Goal: Task Accomplishment & Management: Manage account settings

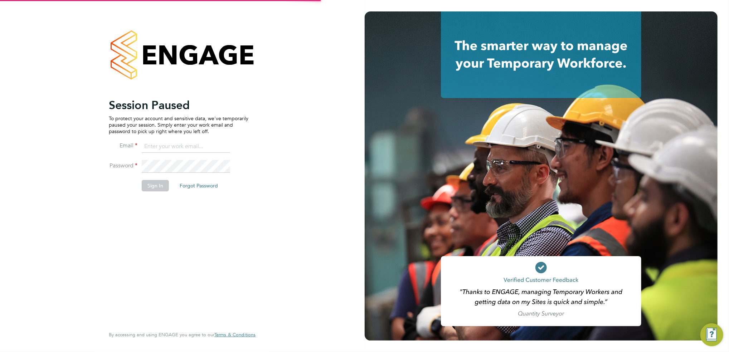
type input "tomnewton@itsconstruction.co.uk"
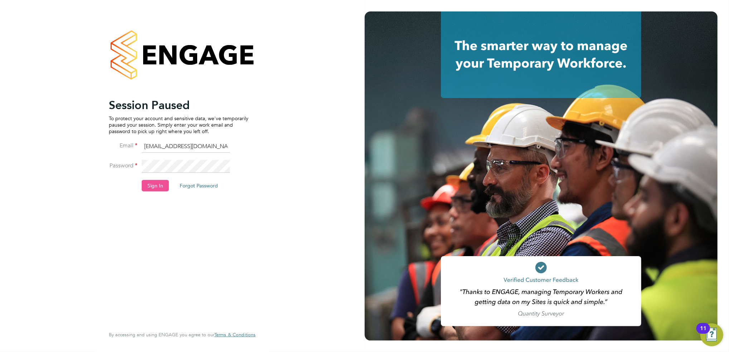
click at [157, 188] on button "Sign In" at bounding box center [155, 185] width 27 height 11
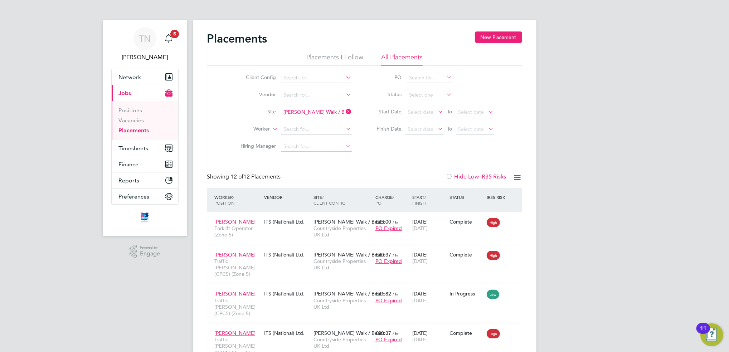
click at [345, 112] on icon at bounding box center [345, 112] width 0 height 10
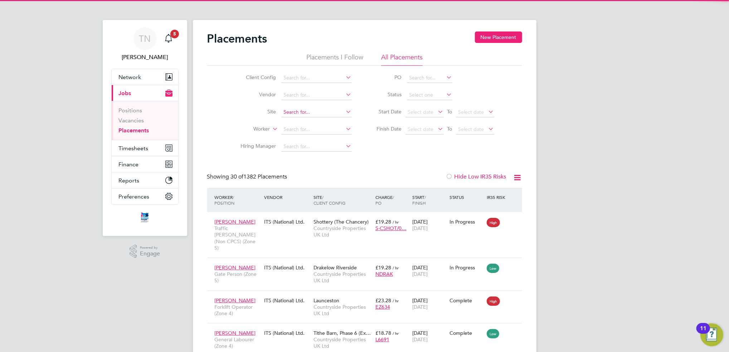
click at [324, 113] on input at bounding box center [316, 112] width 71 height 10
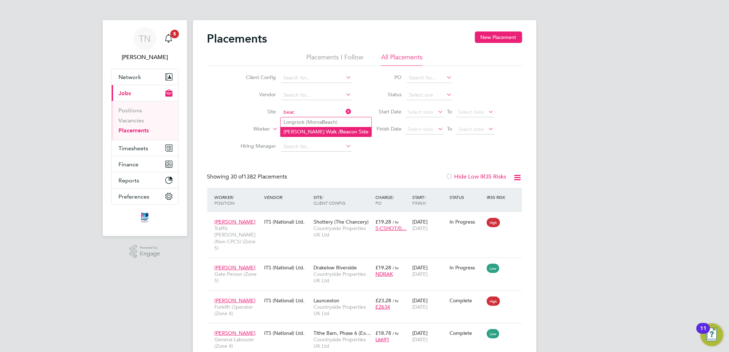
click at [340, 130] on b "Beac" at bounding box center [345, 132] width 11 height 6
type input "[PERSON_NAME] Walk / Beacon Side"
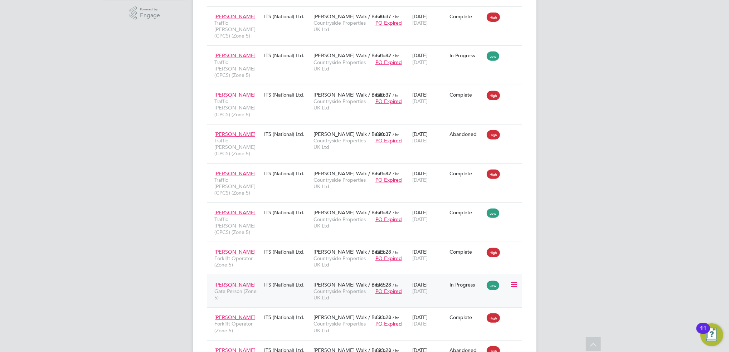
click at [448, 278] on div "In Progress" at bounding box center [466, 285] width 37 height 14
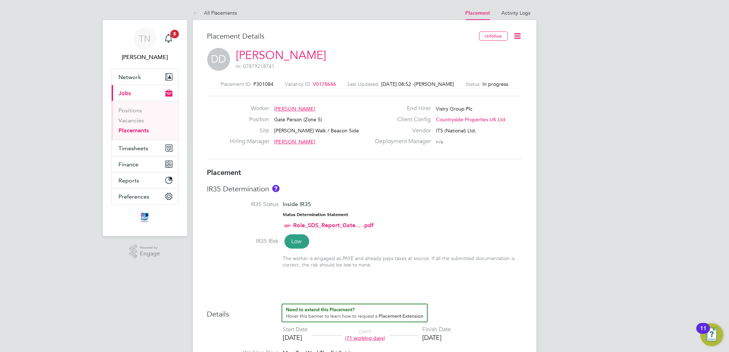
click at [520, 32] on icon at bounding box center [517, 35] width 9 height 9
click at [492, 145] on div "Deployment Manager n/a" at bounding box center [448, 143] width 154 height 11
click at [131, 113] on link "Positions" at bounding box center [131, 110] width 24 height 7
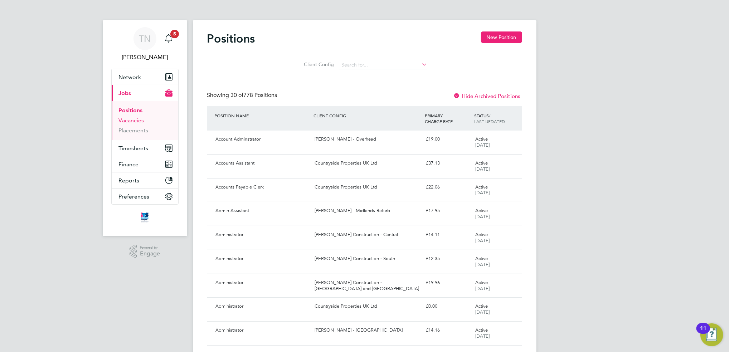
click at [136, 121] on link "Vacancies" at bounding box center [131, 120] width 25 height 7
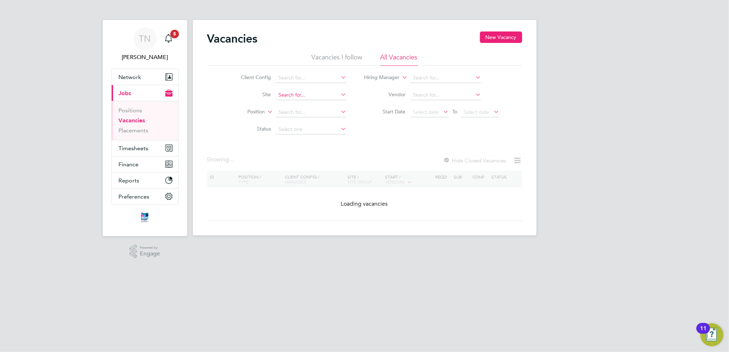
click at [286, 99] on input at bounding box center [311, 95] width 71 height 10
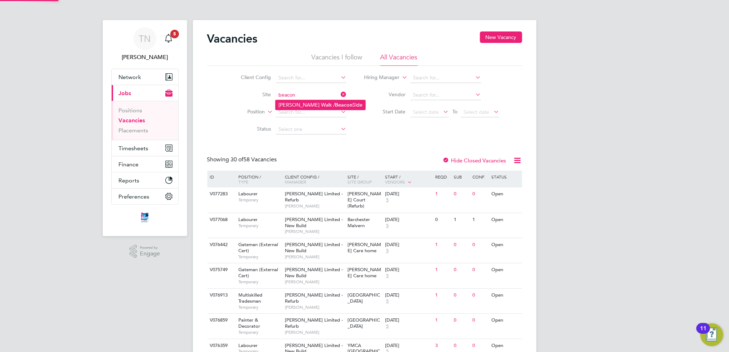
click at [293, 106] on li "Partridge Walk / Beacon Side" at bounding box center [321, 105] width 90 height 10
type input "[PERSON_NAME] Walk / Beacon Side"
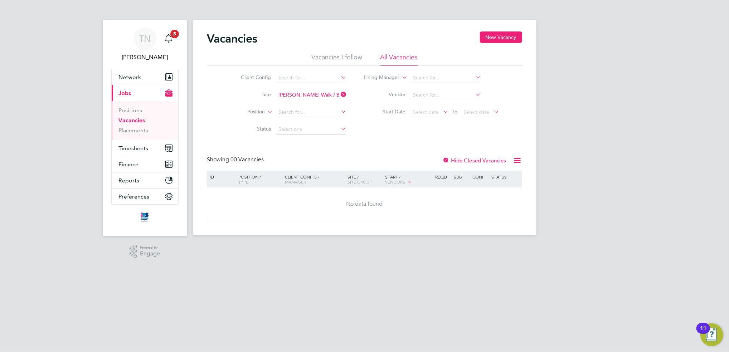
click at [447, 157] on div at bounding box center [446, 160] width 7 height 7
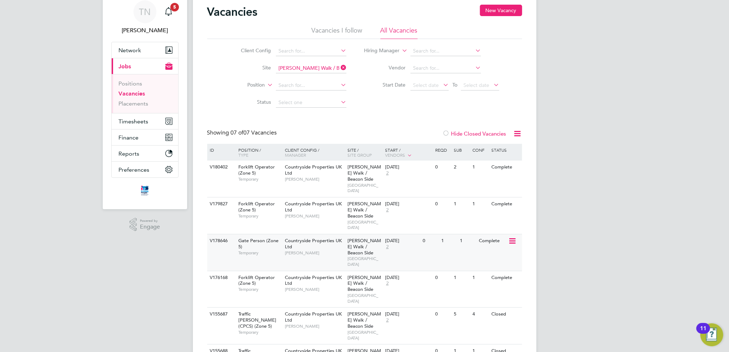
click at [453, 249] on div "V178646 Gate Person (Zone 5) Temporary Countryside Properties UK Ltd David Dodd…" at bounding box center [364, 252] width 315 height 37
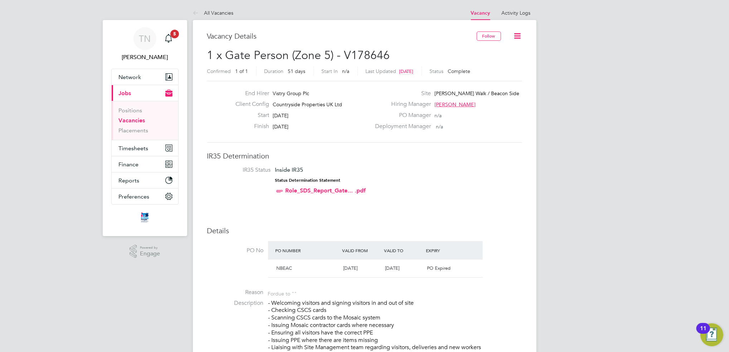
click at [516, 37] on icon at bounding box center [517, 35] width 9 height 9
click at [508, 64] on li "Update Status" at bounding box center [501, 63] width 42 height 10
click at [140, 144] on button "Timesheets" at bounding box center [145, 148] width 67 height 16
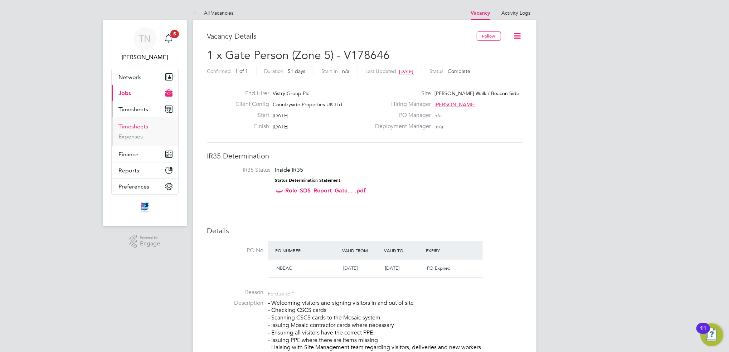
click at [136, 128] on link "Timesheets" at bounding box center [134, 126] width 30 height 7
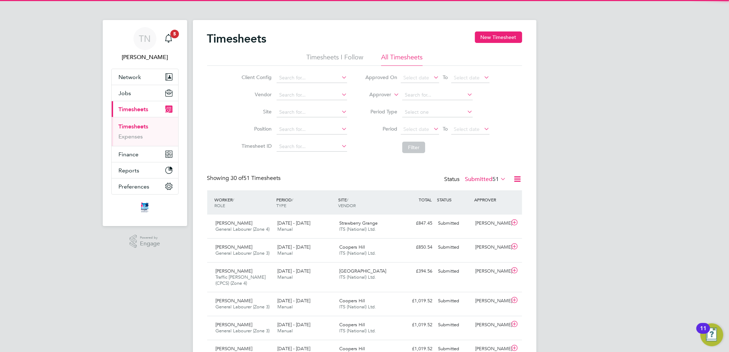
scroll to position [24, 62]
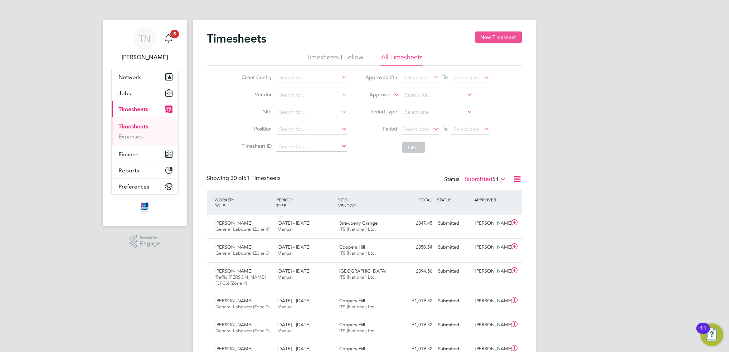
click at [485, 41] on button "New Timesheet" at bounding box center [498, 36] width 47 height 11
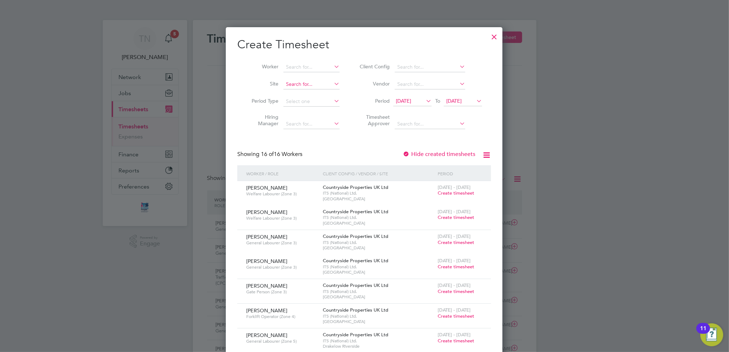
click at [306, 85] on input at bounding box center [311, 84] width 56 height 10
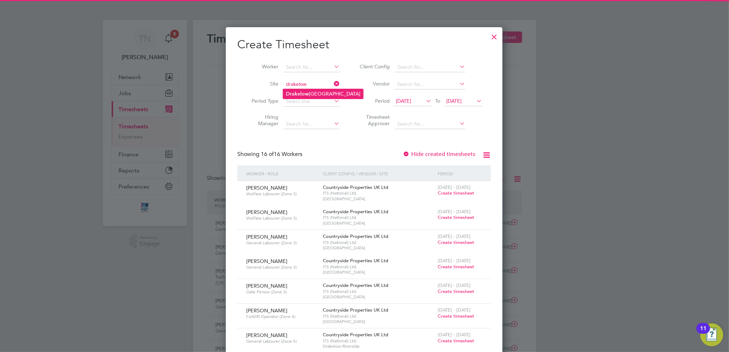
click at [309, 90] on li "Drakelow Riverside" at bounding box center [323, 94] width 80 height 10
type input "Drakelow Riverside"
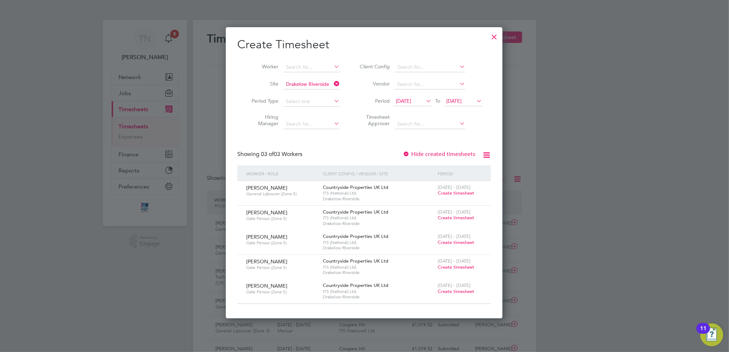
click at [411, 101] on span "[DATE]" at bounding box center [403, 101] width 15 height 6
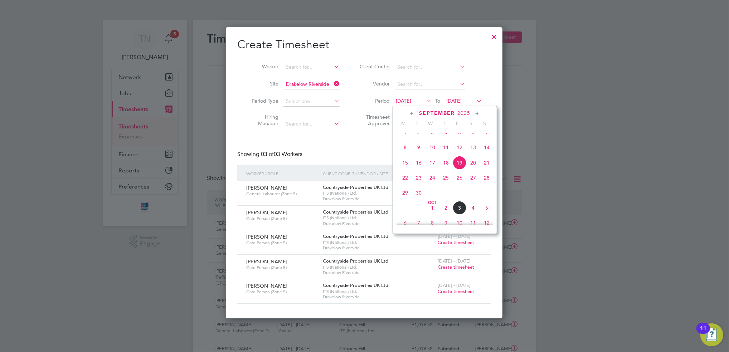
click at [403, 200] on span "29" at bounding box center [405, 193] width 14 height 14
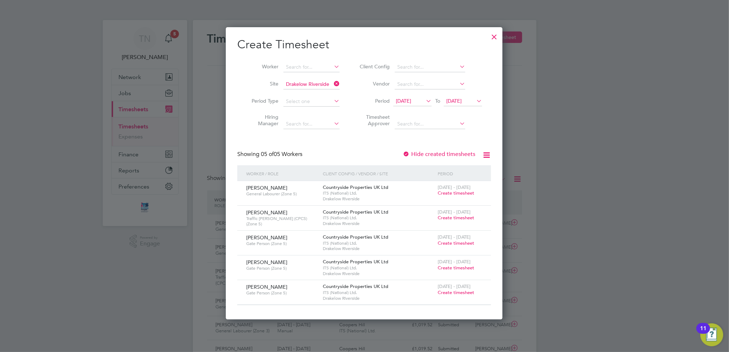
click at [448, 218] on span "Create timesheet" at bounding box center [456, 218] width 37 height 6
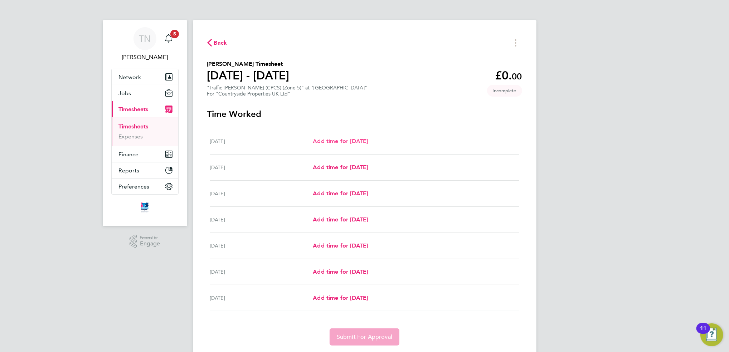
click at [365, 142] on span "Add time for [DATE]" at bounding box center [340, 141] width 55 height 7
select select "30"
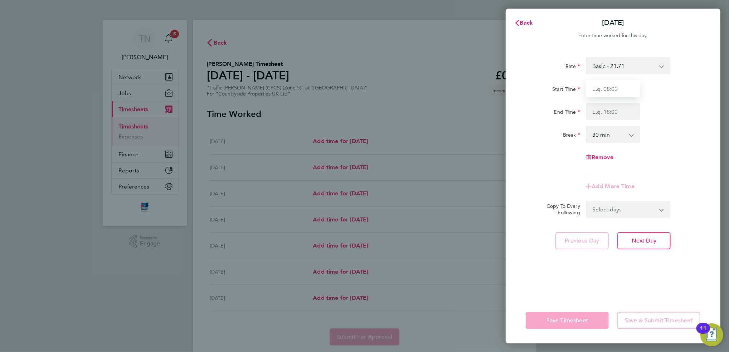
click at [610, 91] on input "Start Time" at bounding box center [613, 88] width 54 height 17
type input "07:30"
type input "16:30"
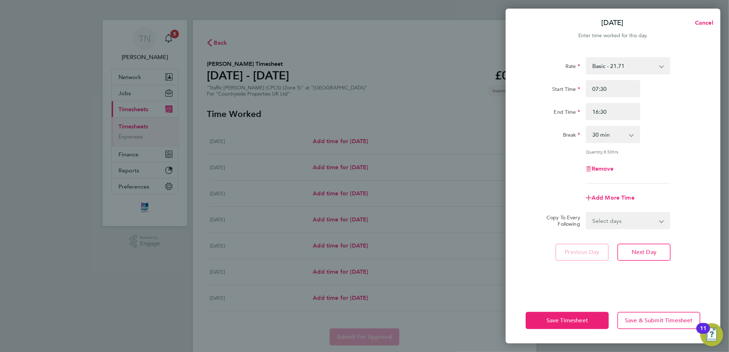
click at [603, 136] on select "0 min 15 min 30 min 45 min 60 min 75 min 90 min" at bounding box center [609, 135] width 44 height 16
select select "0"
click at [587, 127] on select "0 min 15 min 30 min 45 min 60 min 75 min 90 min" at bounding box center [609, 135] width 44 height 16
click at [625, 217] on select "Select days Day Weekday (Mon-Fri) Weekend (Sat-Sun) [DATE] [DATE] [DATE] [DATE]…" at bounding box center [624, 221] width 75 height 16
select select "WEEKDAY"
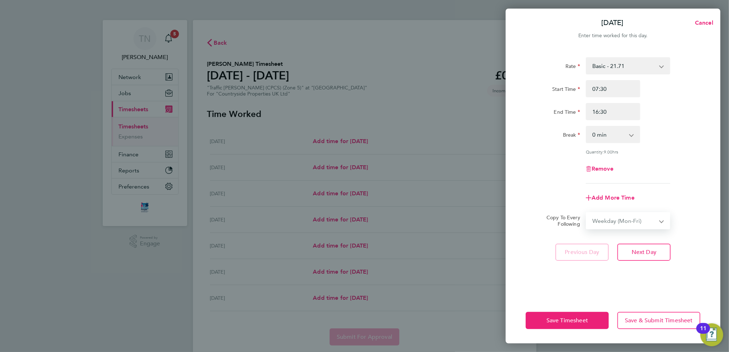
click at [587, 213] on select "Select days Day Weekday (Mon-Fri) Weekend (Sat-Sun) [DATE] [DATE] [DATE] [DATE]…" at bounding box center [624, 221] width 75 height 16
select select "[DATE]"
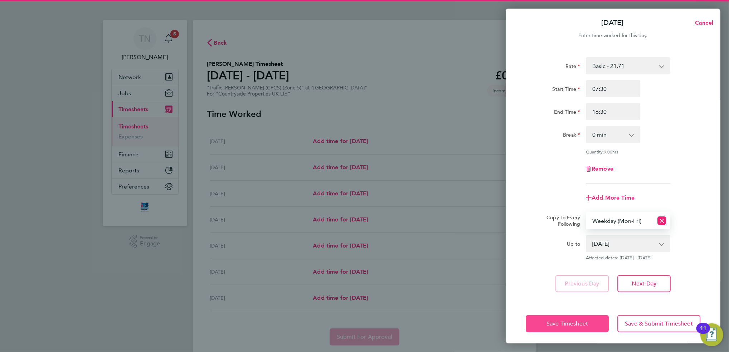
click at [583, 322] on span "Save Timesheet" at bounding box center [567, 323] width 42 height 7
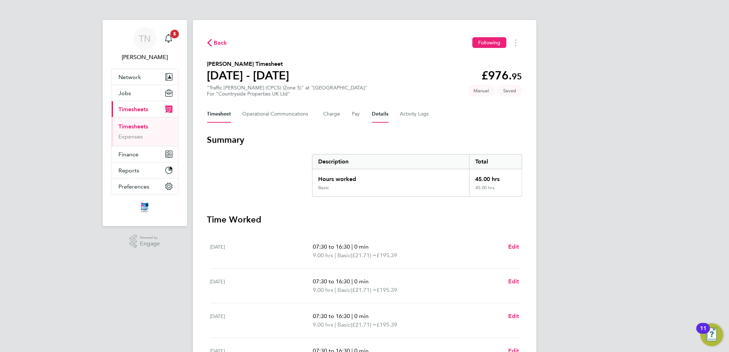
click at [377, 114] on button "Details" at bounding box center [380, 114] width 16 height 17
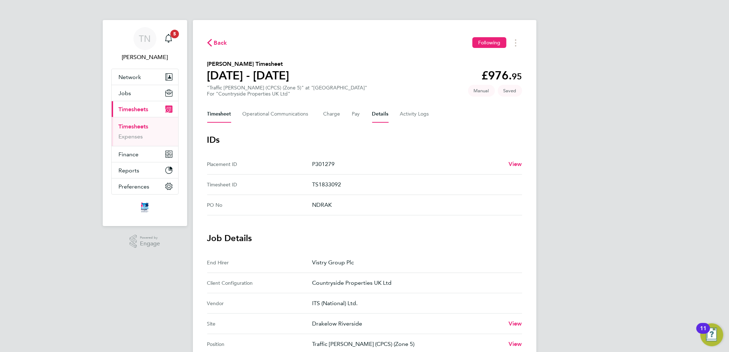
click at [226, 112] on button "Timesheet" at bounding box center [219, 114] width 24 height 17
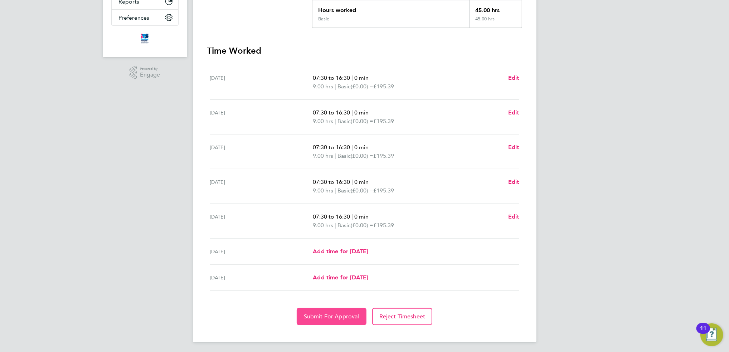
click at [348, 321] on button "Submit For Approval" at bounding box center [332, 316] width 70 height 17
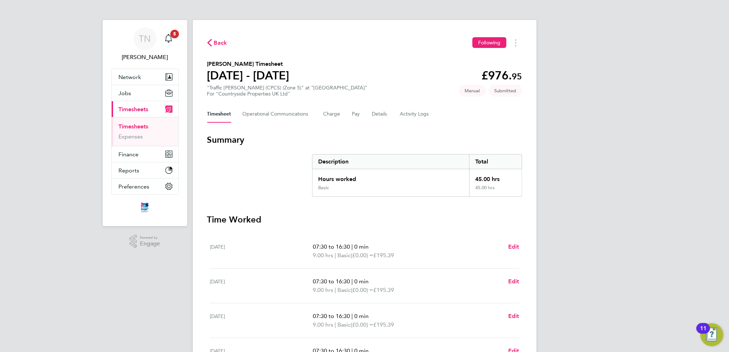
click at [222, 42] on span "Back" at bounding box center [220, 43] width 13 height 9
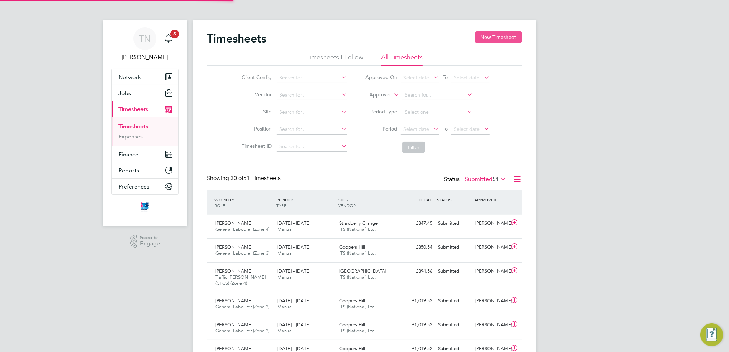
click at [488, 37] on button "New Timesheet" at bounding box center [498, 36] width 47 height 11
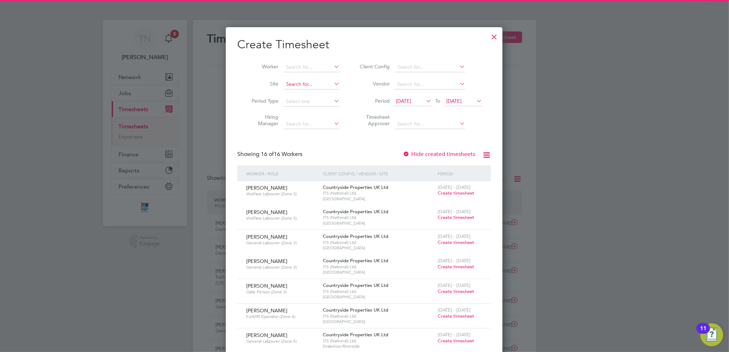
click at [288, 84] on input at bounding box center [311, 84] width 56 height 10
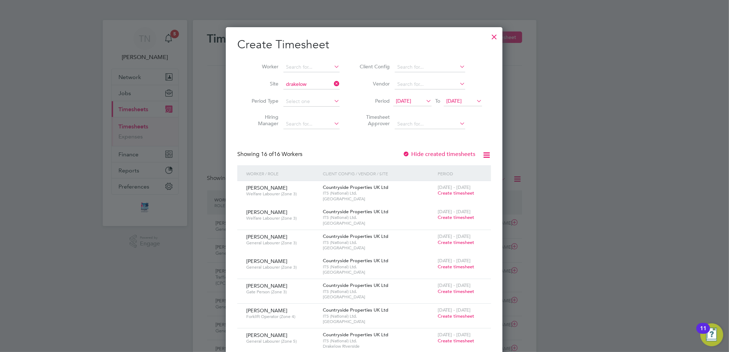
click at [303, 95] on b "Drakelow" at bounding box center [297, 94] width 23 height 6
type input "Drakelow Riverside"
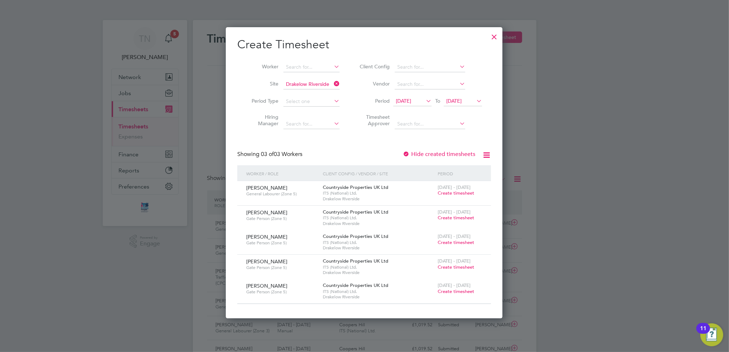
click at [408, 101] on span "[DATE]" at bounding box center [403, 101] width 15 height 6
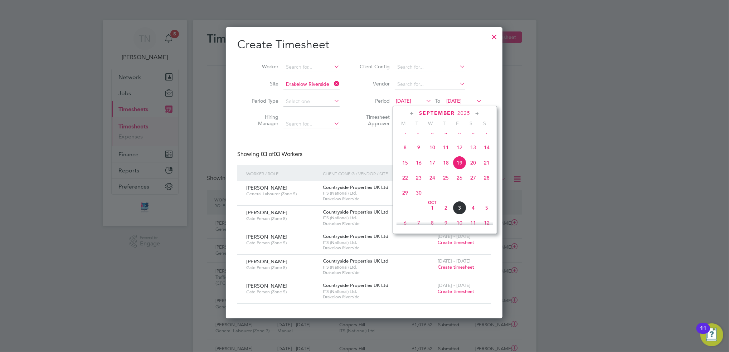
click at [404, 200] on span "29" at bounding box center [405, 193] width 14 height 14
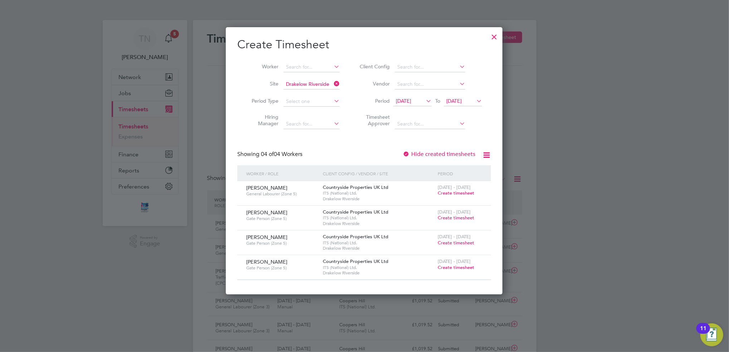
click at [453, 268] on span "Create timesheet" at bounding box center [456, 267] width 37 height 6
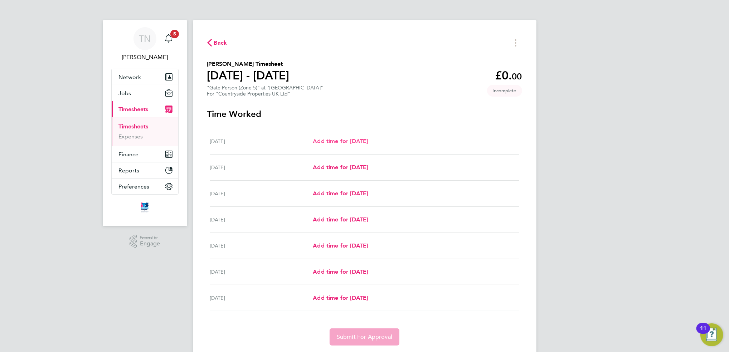
click at [368, 139] on span "Add time for [DATE]" at bounding box center [340, 141] width 55 height 7
select select "30"
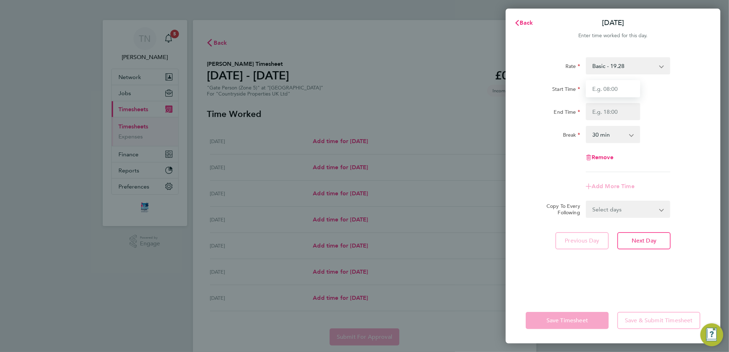
click at [620, 87] on input "Start Time" at bounding box center [613, 88] width 54 height 17
type input "07:30"
type input "16:30"
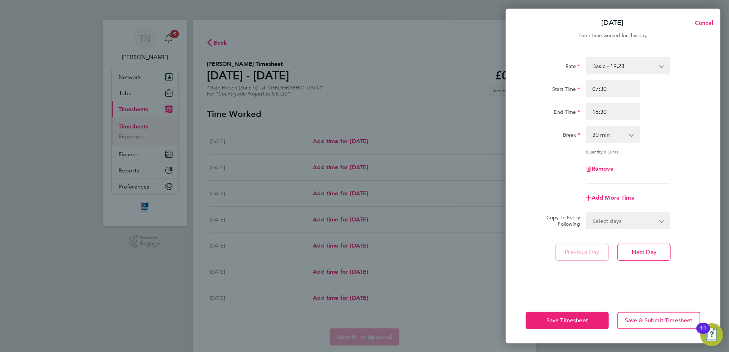
click at [603, 132] on select "0 min 15 min 30 min 45 min 60 min 75 min 90 min" at bounding box center [609, 135] width 44 height 16
select select "0"
click at [587, 127] on select "0 min 15 min 30 min 45 min 60 min 75 min 90 min" at bounding box center [609, 135] width 44 height 16
click at [627, 227] on select "Select days Day Weekday (Mon-Fri) Weekend (Sat-Sun) [DATE] [DATE] [DATE] [DATE]…" at bounding box center [624, 221] width 75 height 16
select select "WEEKDAY"
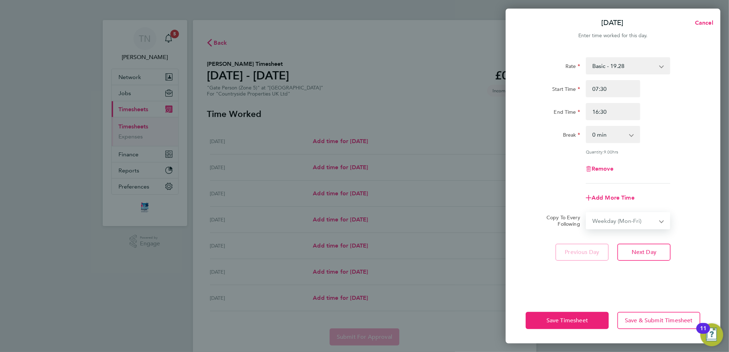
click at [587, 213] on select "Select days Day Weekday (Mon-Fri) Weekend (Sat-Sun) [DATE] [DATE] [DATE] [DATE]…" at bounding box center [624, 221] width 75 height 16
select select "[DATE]"
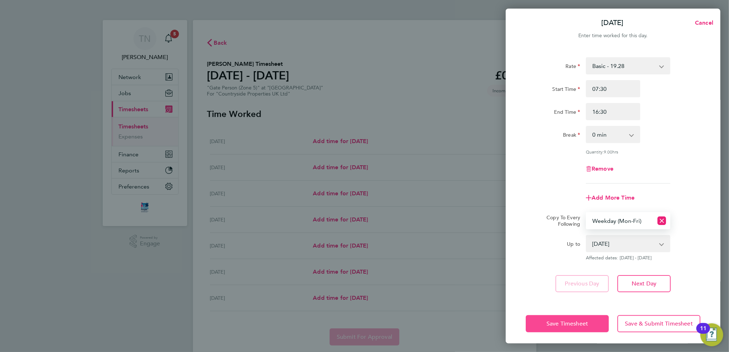
click at [573, 326] on button "Save Timesheet" at bounding box center [567, 323] width 83 height 17
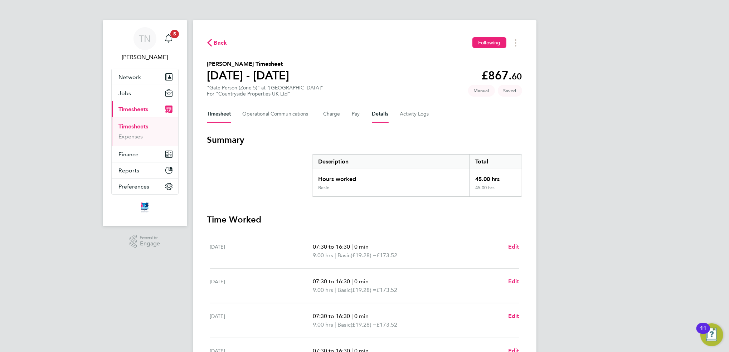
click at [377, 116] on button "Details" at bounding box center [380, 114] width 16 height 17
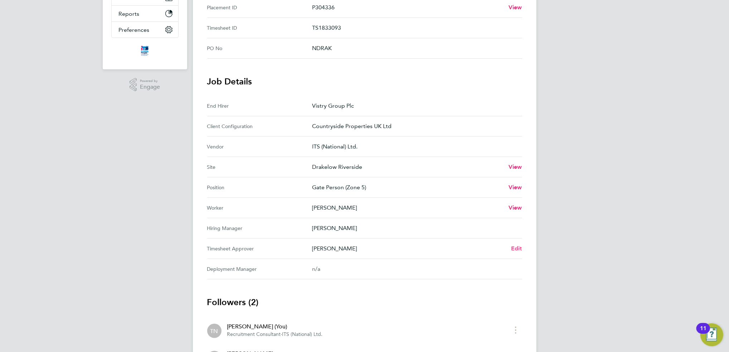
click at [517, 246] on span "Edit" at bounding box center [516, 248] width 11 height 7
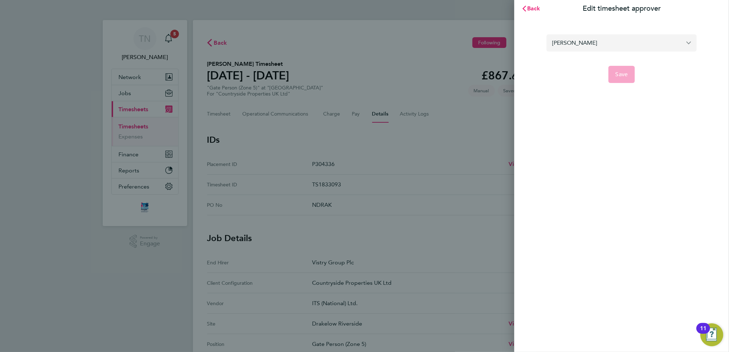
click at [592, 45] on input "[PERSON_NAME]" at bounding box center [621, 42] width 150 height 17
type input "[PERSON_NAME]"
click at [627, 81] on button "Save" at bounding box center [621, 74] width 27 height 17
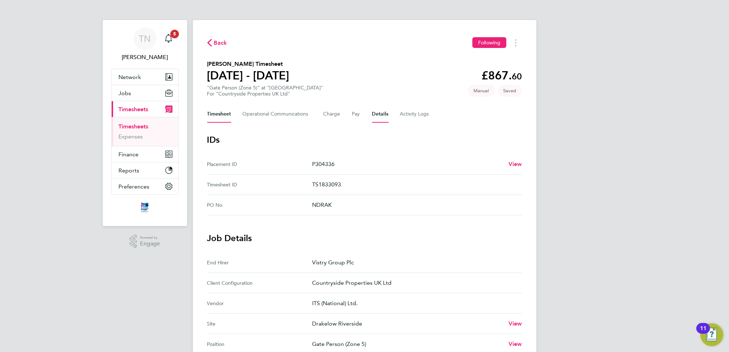
click at [231, 112] on button "Timesheet" at bounding box center [219, 114] width 24 height 17
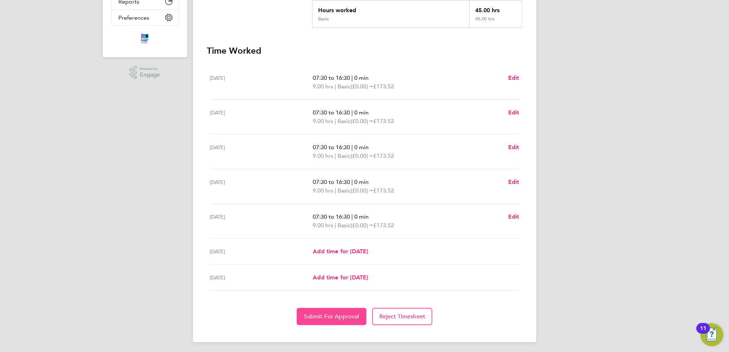
click at [330, 310] on button "Submit For Approval" at bounding box center [332, 316] width 70 height 17
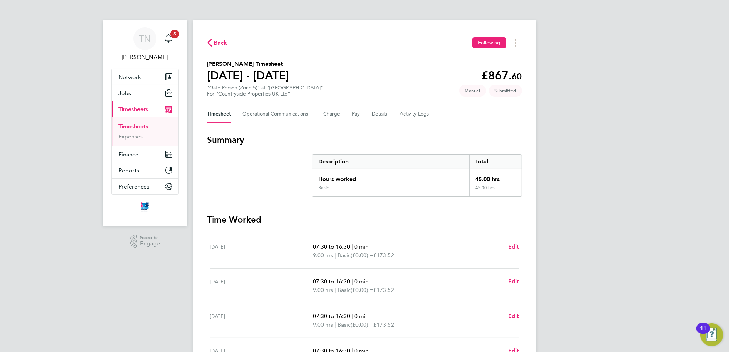
click at [218, 44] on span "Back" at bounding box center [220, 43] width 13 height 9
